Goal: Information Seeking & Learning: Check status

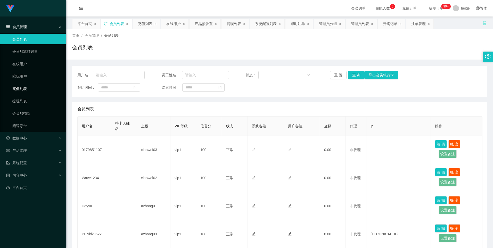
click at [24, 87] on link "充值列表" at bounding box center [37, 89] width 50 height 10
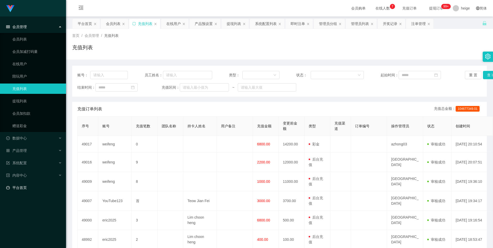
click at [14, 189] on link "平台首页" at bounding box center [34, 188] width 56 height 10
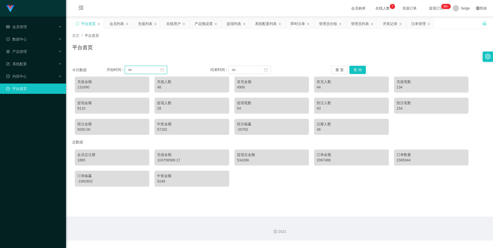
click at [149, 71] on input at bounding box center [146, 70] width 42 height 8
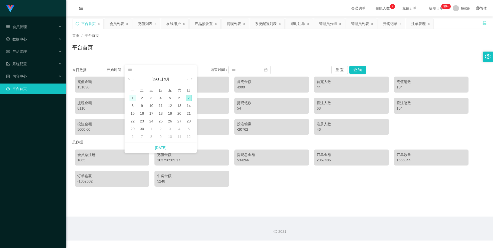
click at [134, 98] on div "1" at bounding box center [132, 98] width 6 height 6
type input "**********"
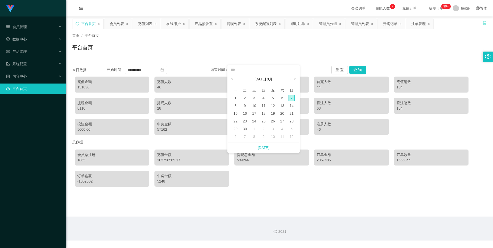
click at [292, 97] on div "7" at bounding box center [292, 98] width 6 height 6
type input "**********"
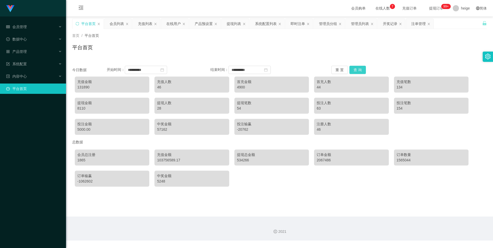
click at [358, 69] on button "查 询" at bounding box center [357, 70] width 17 height 8
click at [340, 69] on button "重 置" at bounding box center [339, 70] width 17 height 8
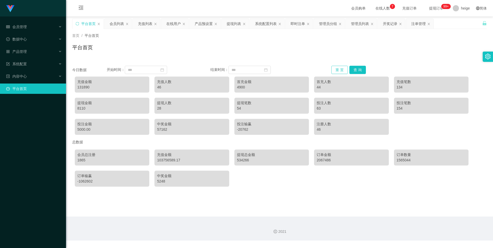
click at [340, 69] on button "重 置" at bounding box center [339, 70] width 17 height 8
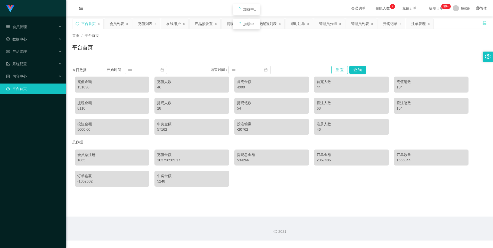
click at [340, 69] on button "重 置" at bounding box center [339, 70] width 17 height 8
drag, startPoint x: 174, startPoint y: 159, endPoint x: 160, endPoint y: 162, distance: 14.9
click at [160, 162] on div "103756589.17" at bounding box center [191, 160] width 69 height 5
drag, startPoint x: 160, startPoint y: 162, endPoint x: 234, endPoint y: 190, distance: 79.8
click at [234, 190] on main "关闭左侧 关闭右侧 关闭其它 刷新页面 平台首页 会员列表 充值列表 在线用户 产品预设置 提现列表 系统配置列表 即时注单 管理员分组 管理员列表 开奖记录…" at bounding box center [279, 117] width 427 height 200
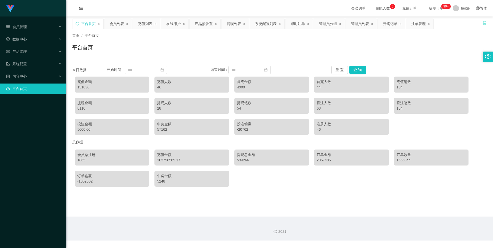
click at [242, 160] on div "534266" at bounding box center [271, 160] width 69 height 5
